Goal: Task Accomplishment & Management: Manage account settings

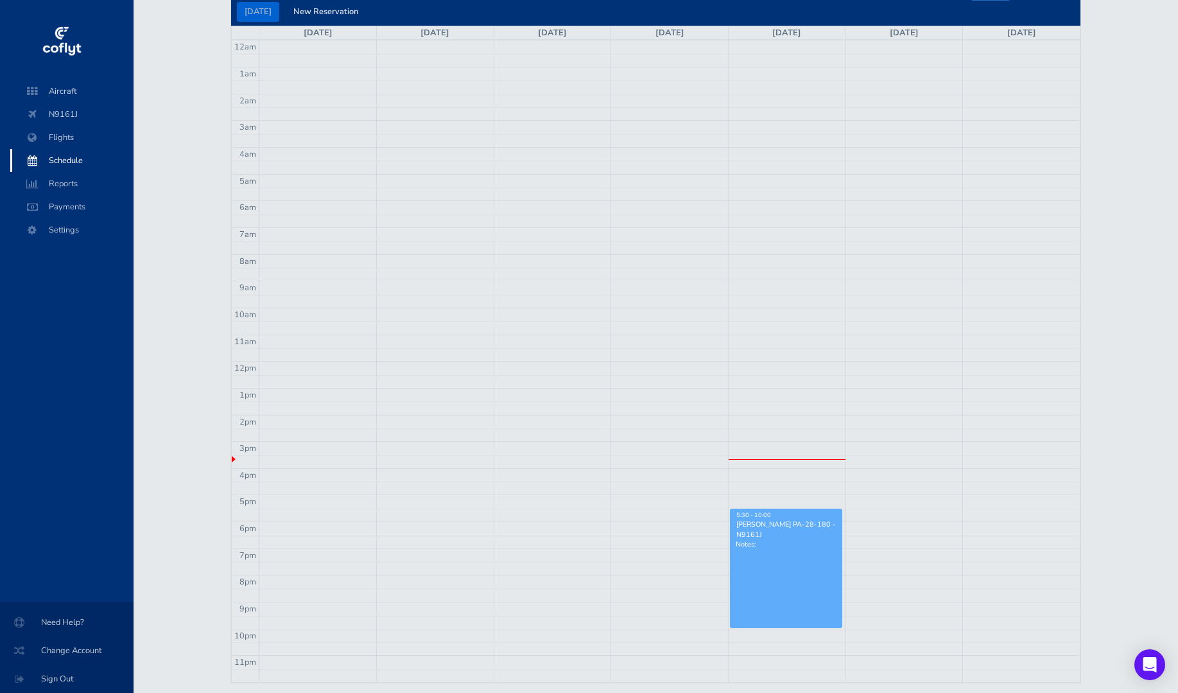
scroll to position [167, 0]
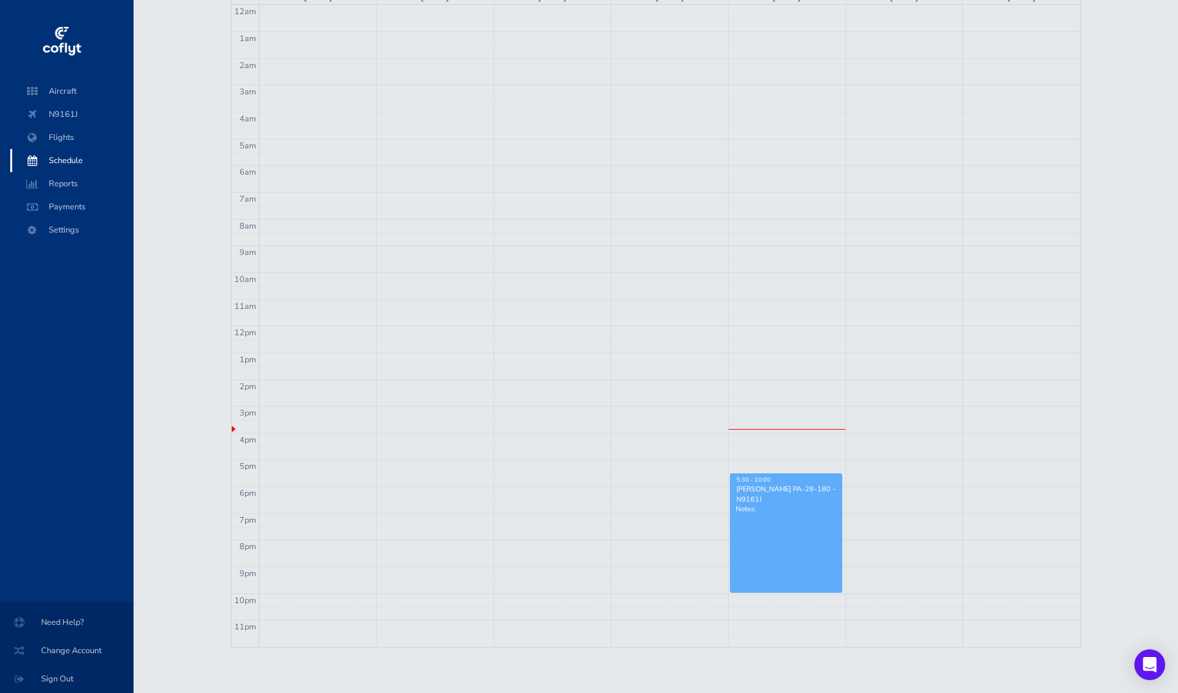
click at [768, 484] on div "[PERSON_NAME] PA-28-180 - N9161J" at bounding box center [786, 493] width 101 height 19
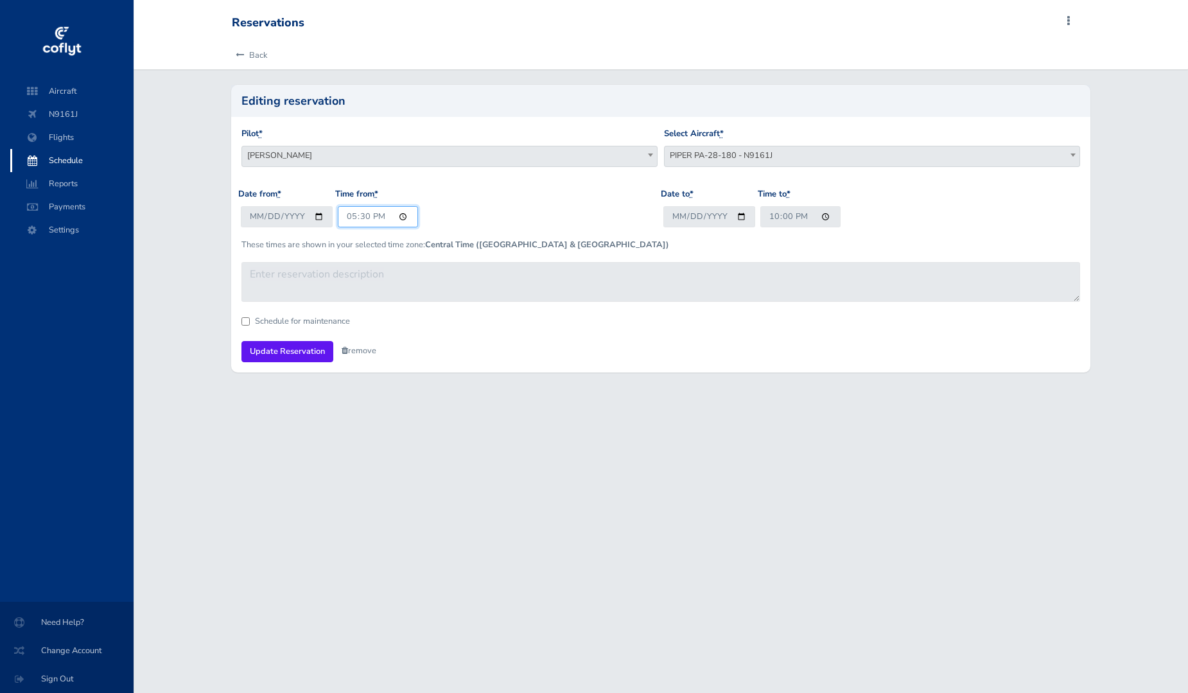
click at [372, 218] on input "17:30" at bounding box center [378, 216] width 80 height 21
click at [349, 218] on input "17:30" at bounding box center [378, 216] width 80 height 21
type input "18:30"
click at [286, 355] on input "Update Reservation" at bounding box center [287, 351] width 92 height 21
